Goal: Find specific page/section: Find specific page/section

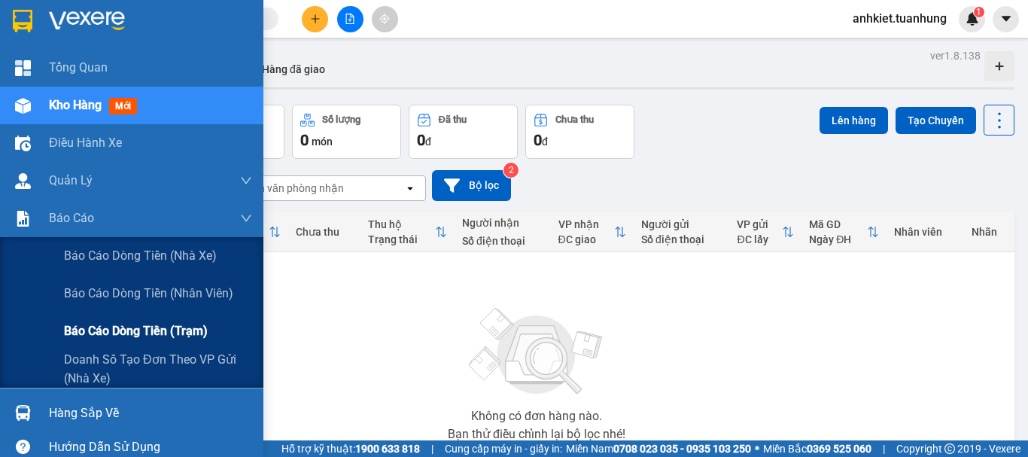
click at [125, 328] on span "Báo cáo dòng tiền (trạm)" at bounding box center [136, 330] width 144 height 19
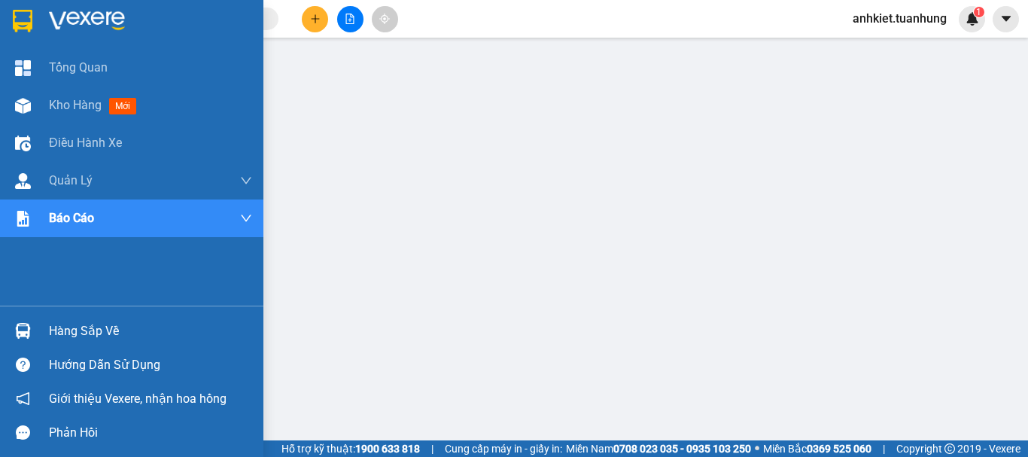
click at [64, 332] on div "Hàng sắp về" at bounding box center [150, 331] width 203 height 23
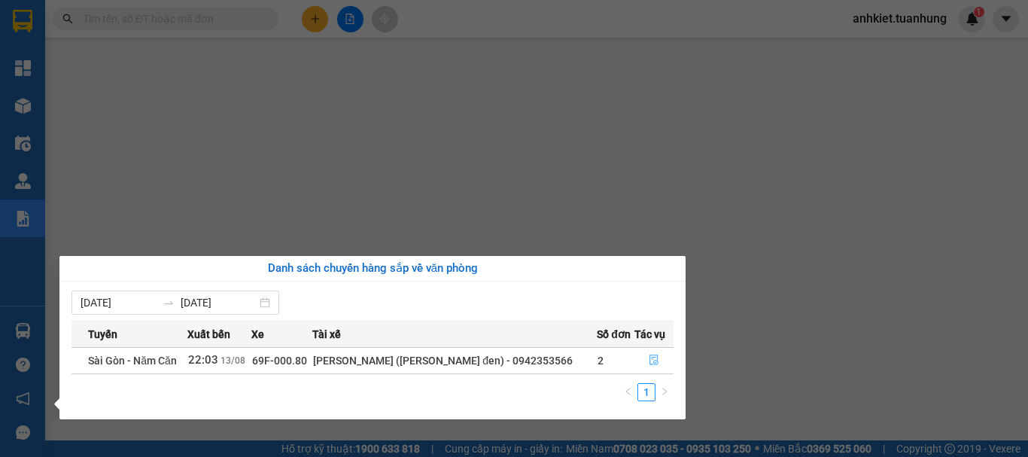
click at [650, 363] on icon "file-done" at bounding box center [654, 360] width 11 height 11
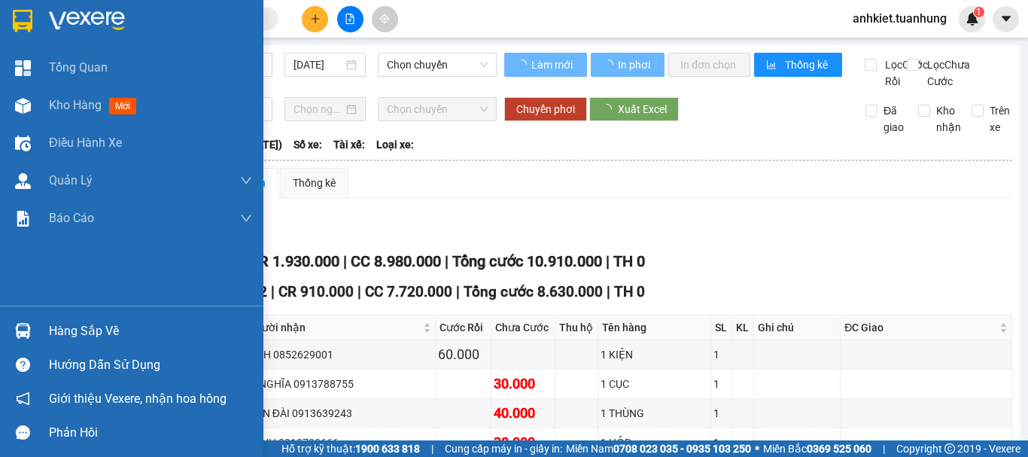
click at [65, 99] on span "Kho hàng" at bounding box center [75, 105] width 53 height 14
